Goal: Task Accomplishment & Management: Manage account settings

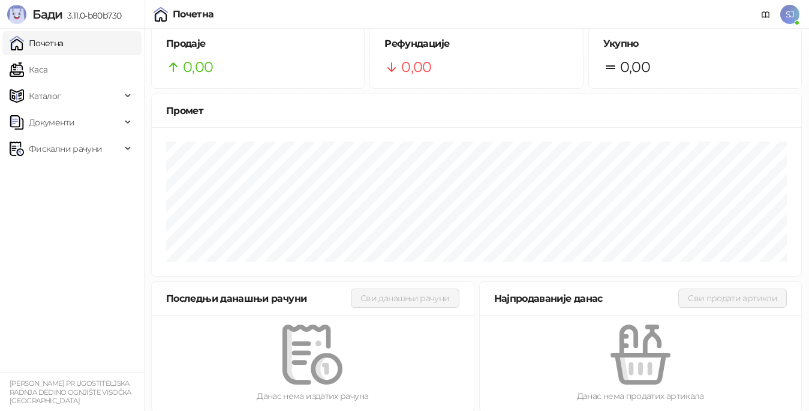
scroll to position [19, 0]
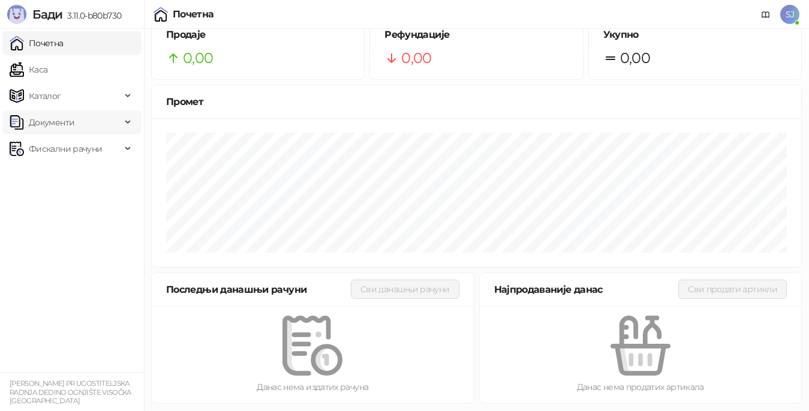
click at [41, 94] on span "Каталог" at bounding box center [45, 96] width 32 height 24
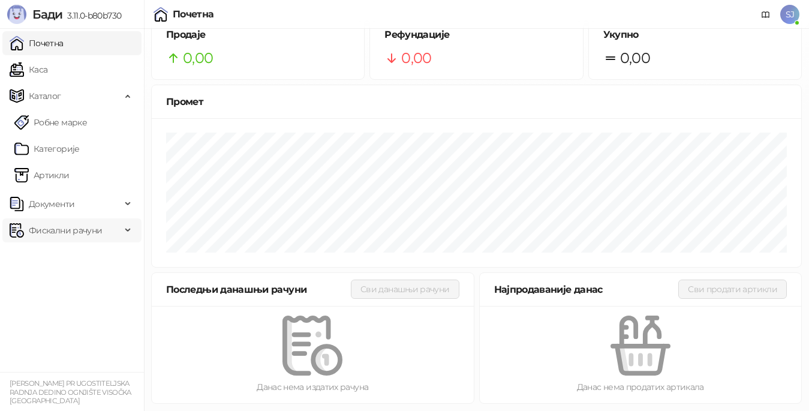
click at [60, 224] on span "Фискални рачуни" at bounding box center [65, 230] width 73 height 24
click at [66, 250] on link "Издати рачуни" at bounding box center [54, 257] width 80 height 24
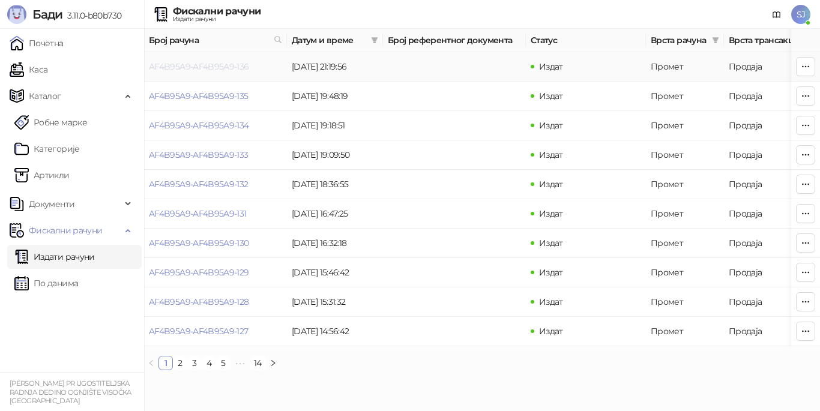
click at [236, 67] on link "AF4B95A9-AF4B95A9-136" at bounding box center [199, 66] width 100 height 11
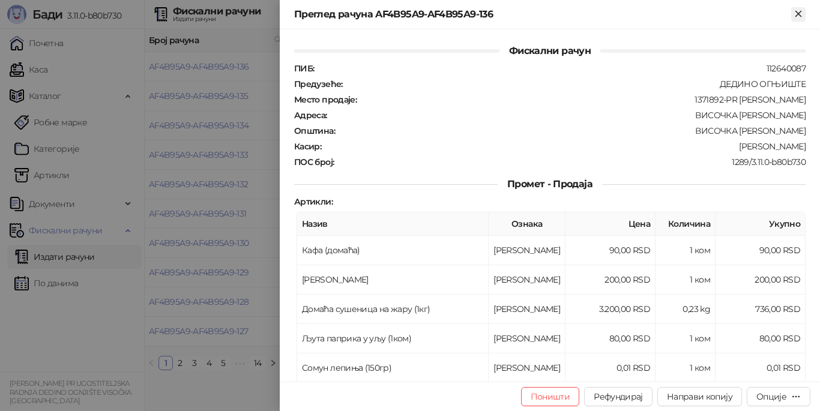
click at [796, 13] on icon "Close" at bounding box center [797, 13] width 5 height 5
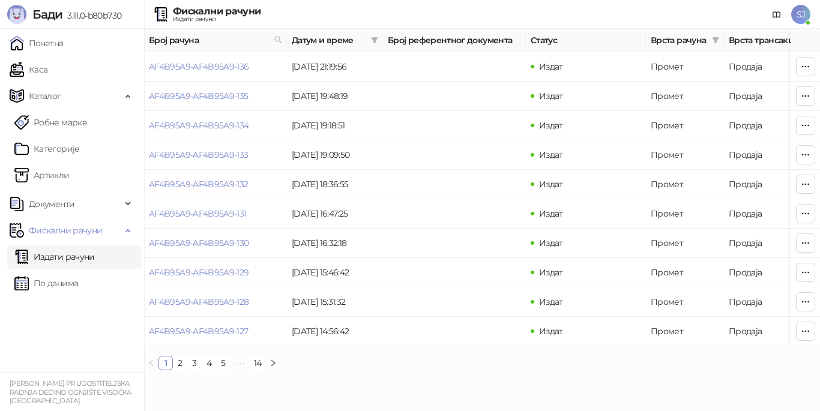
click at [797, 19] on span "SJ" at bounding box center [800, 14] width 19 height 19
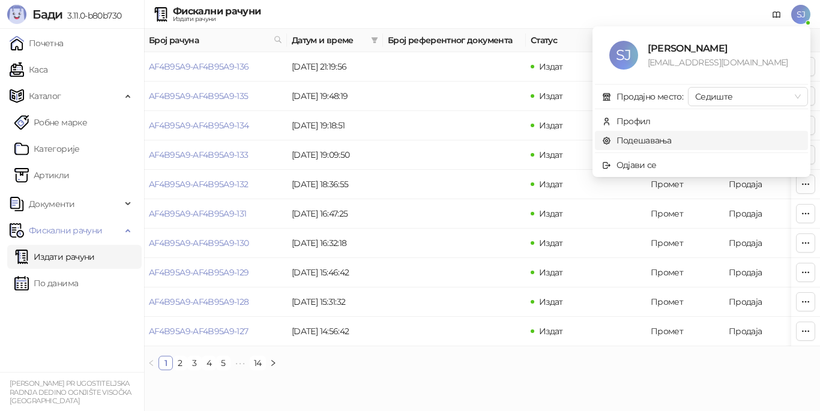
click at [671, 141] on link "Подешавања" at bounding box center [637, 140] width 70 height 11
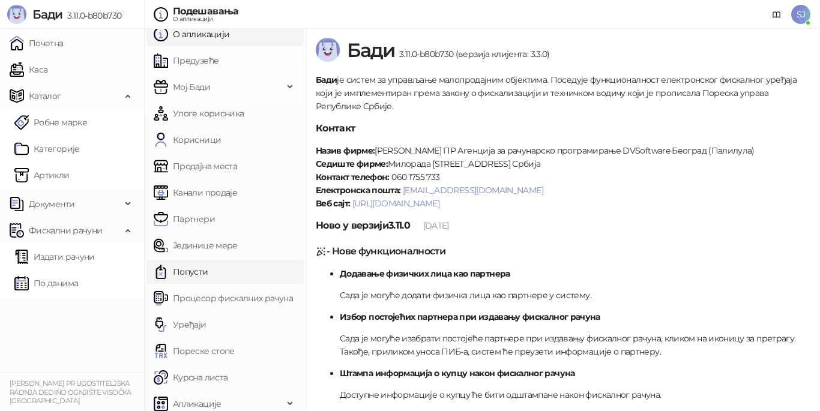
scroll to position [16, 0]
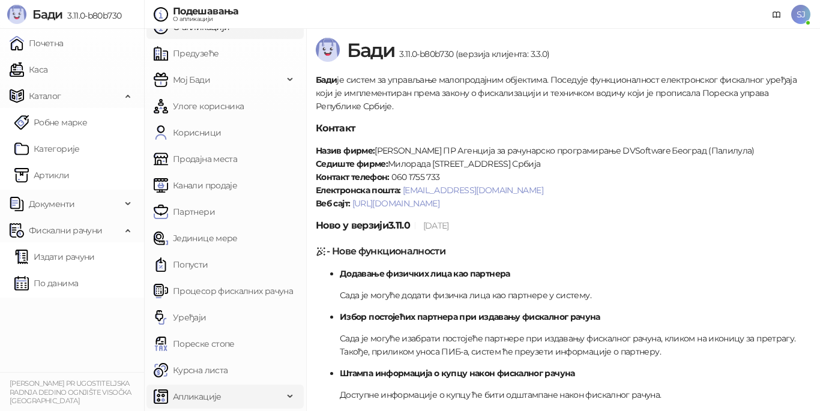
click at [184, 394] on span "Апликације" at bounding box center [197, 397] width 49 height 24
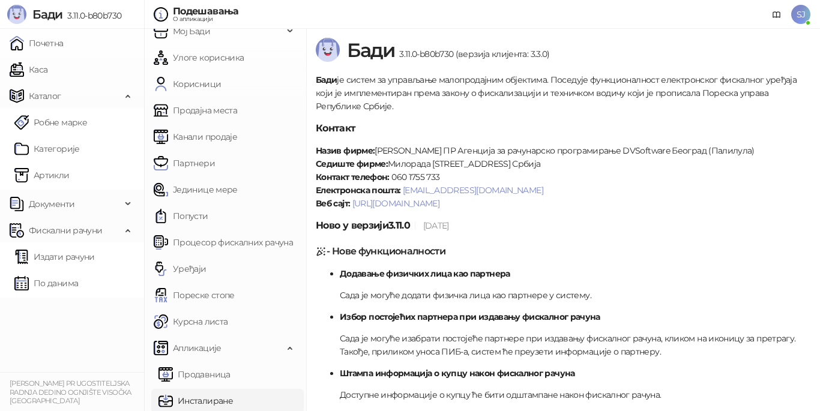
scroll to position [95, 0]
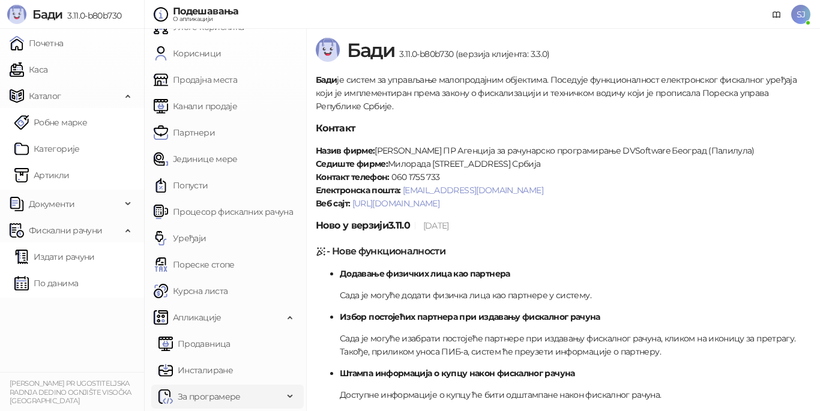
click at [232, 392] on span "За програмере" at bounding box center [209, 397] width 63 height 24
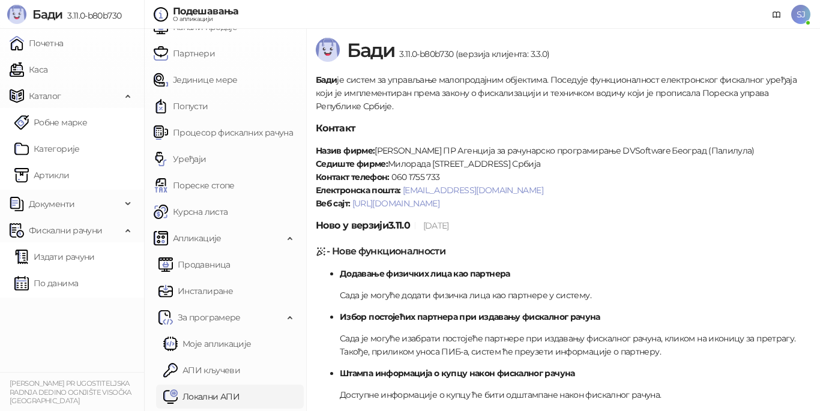
click at [208, 394] on link "Локални АПИ" at bounding box center [201, 397] width 76 height 24
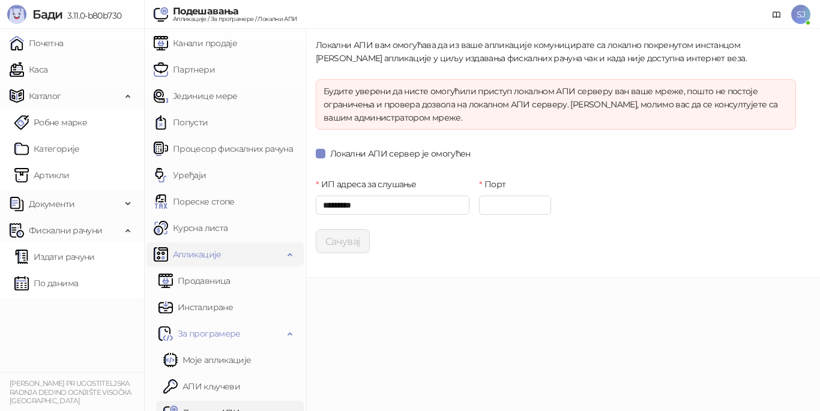
scroll to position [175, 0]
